Goal: Transaction & Acquisition: Book appointment/travel/reservation

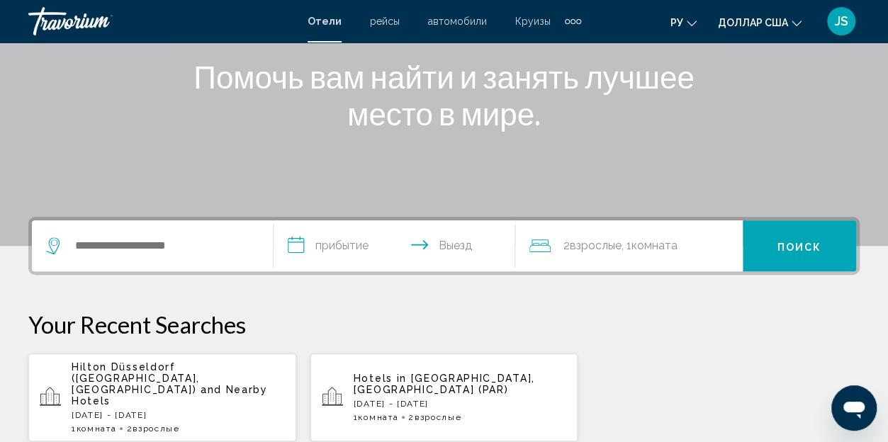
scroll to position [213, 0]
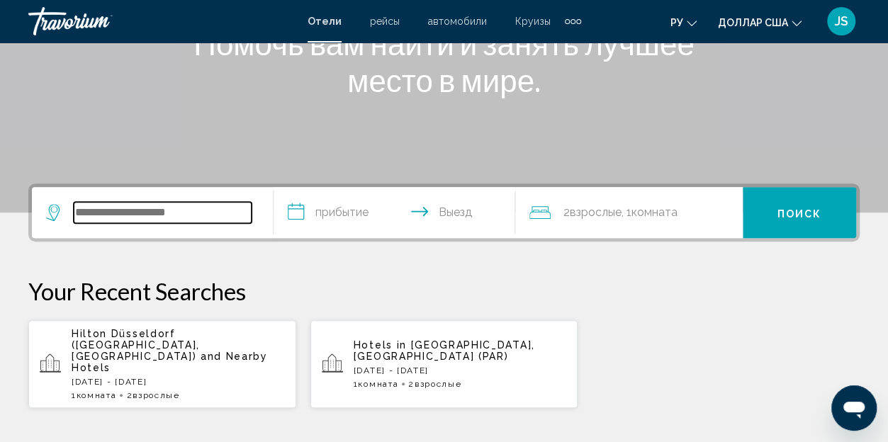
click at [111, 222] on input "Виджет поиска" at bounding box center [163, 212] width 178 height 21
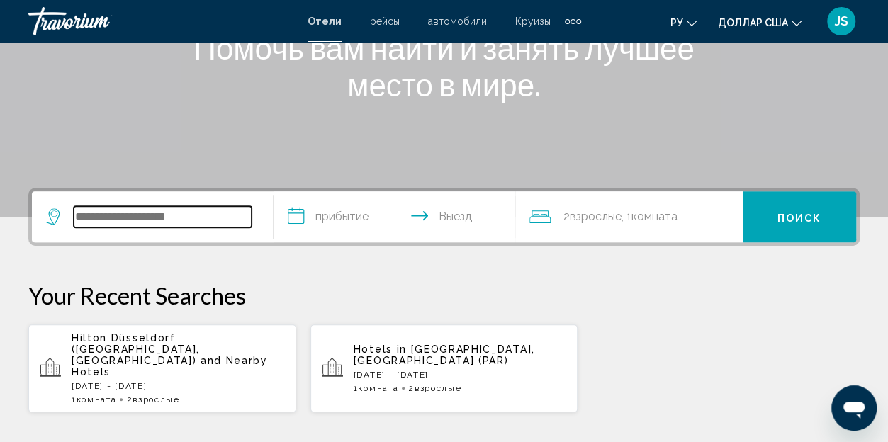
scroll to position [279, 0]
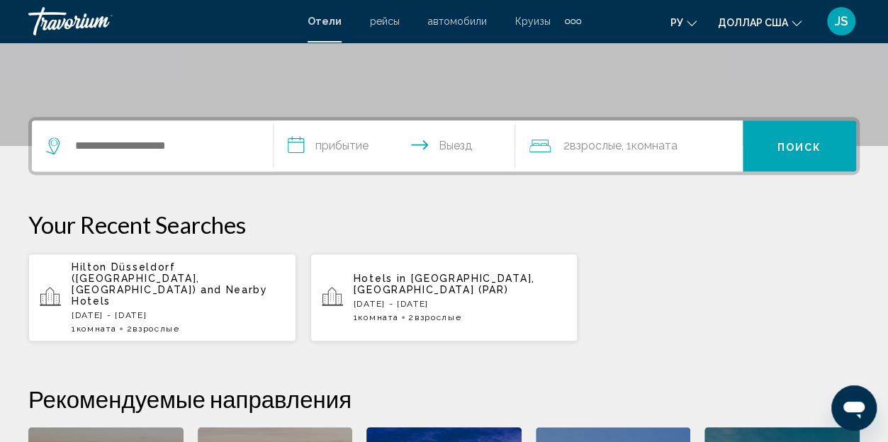
click at [407, 299] on p "[DATE] - [DATE]" at bounding box center [460, 304] width 213 height 10
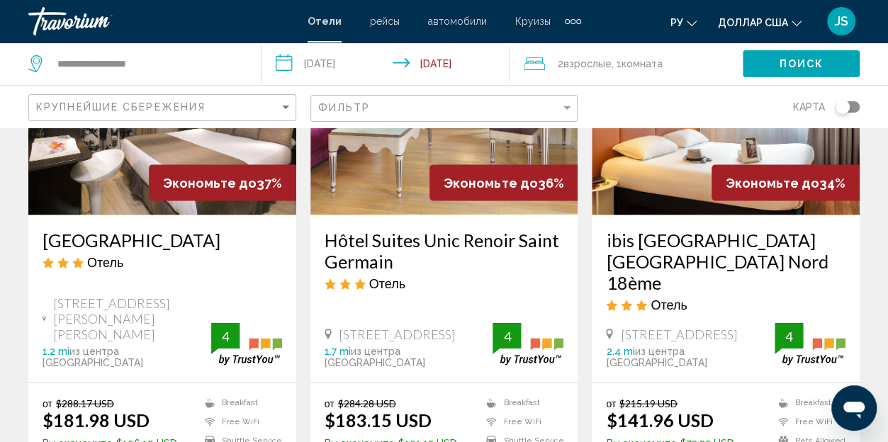
scroll to position [1103, 0]
